Goal: Information Seeking & Learning: Find specific page/section

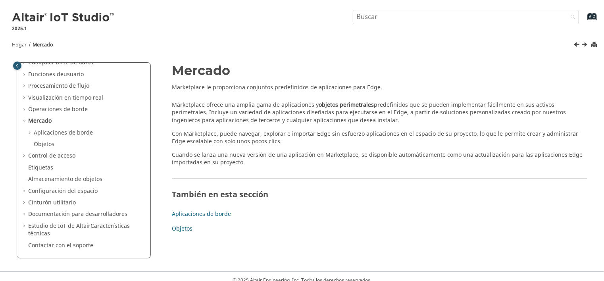
scroll to position [62, 0]
click at [48, 143] on link "Objetos" at bounding box center [44, 142] width 21 height 8
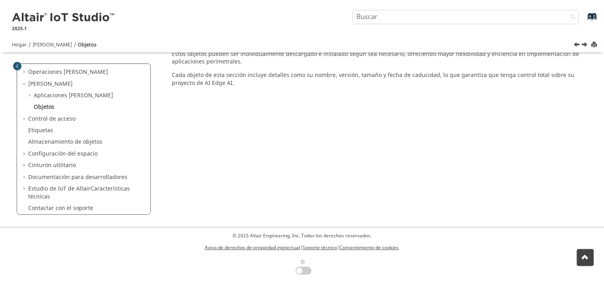
scroll to position [106, 0]
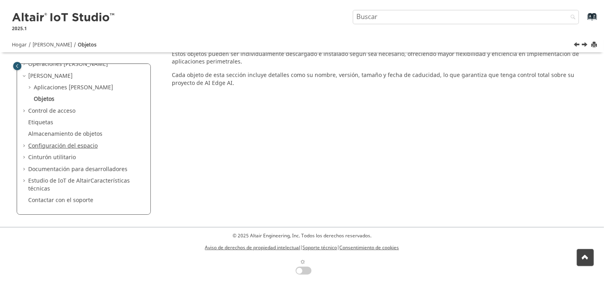
click at [48, 142] on link "Configuración del espacio" at bounding box center [62, 146] width 69 height 8
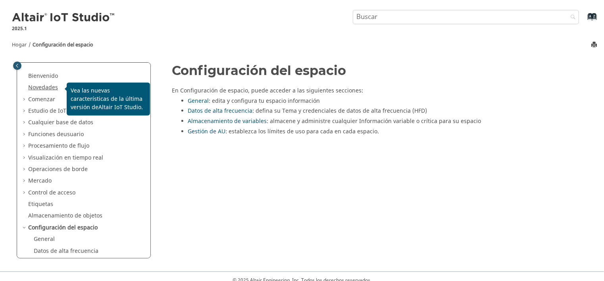
click at [39, 87] on link "Novedades" at bounding box center [43, 87] width 30 height 8
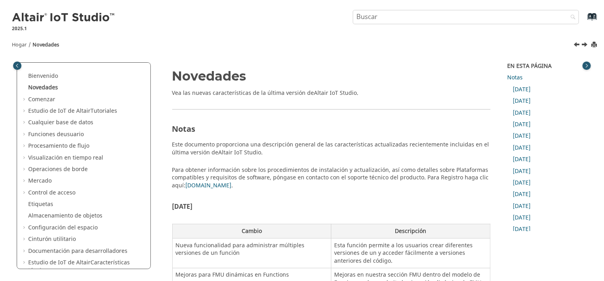
click at [389, 19] on input "Consulta de búsqueda" at bounding box center [466, 17] width 227 height 14
type input "hyper"
click at [560, 10] on button "Search" at bounding box center [571, 17] width 22 height 15
